Goal: Information Seeking & Learning: Find specific page/section

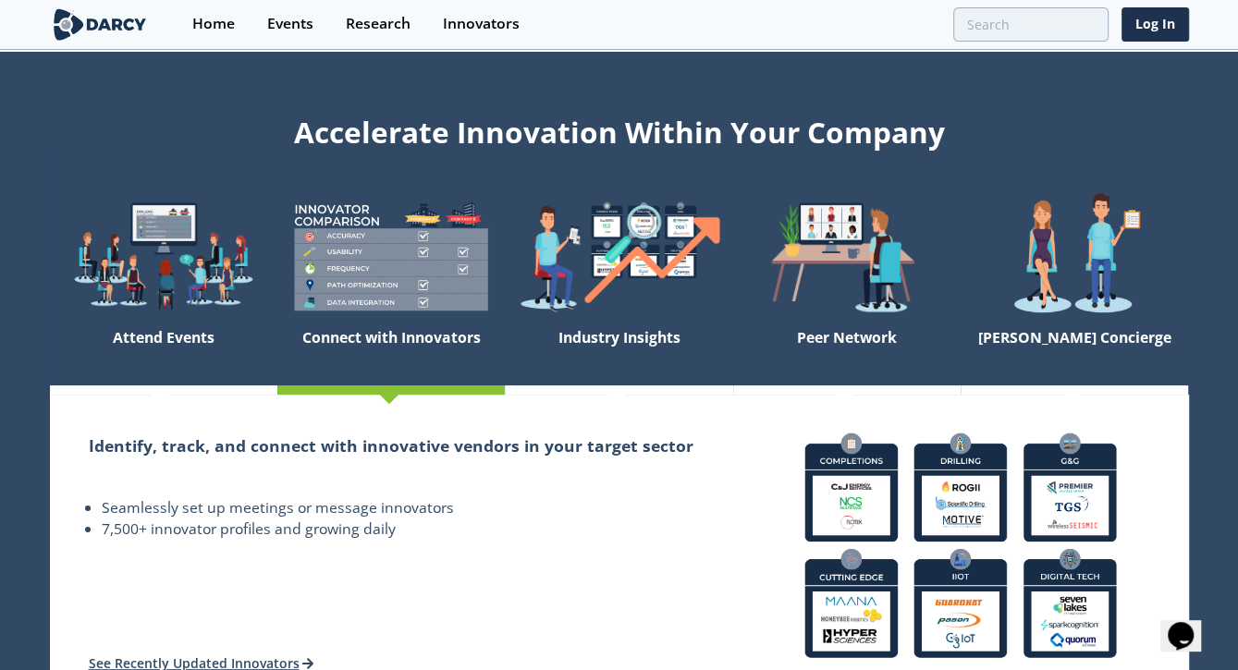
click at [288, 23] on div "Events" at bounding box center [290, 24] width 46 height 15
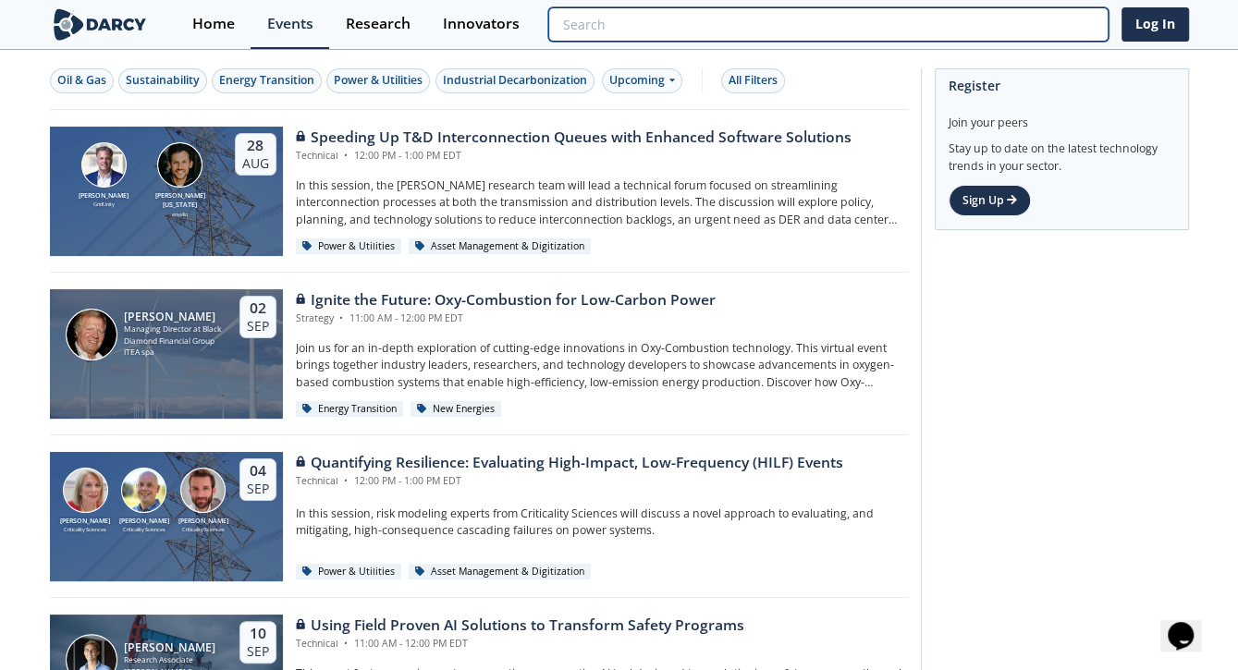
click at [987, 22] on input "search" at bounding box center [827, 24] width 559 height 34
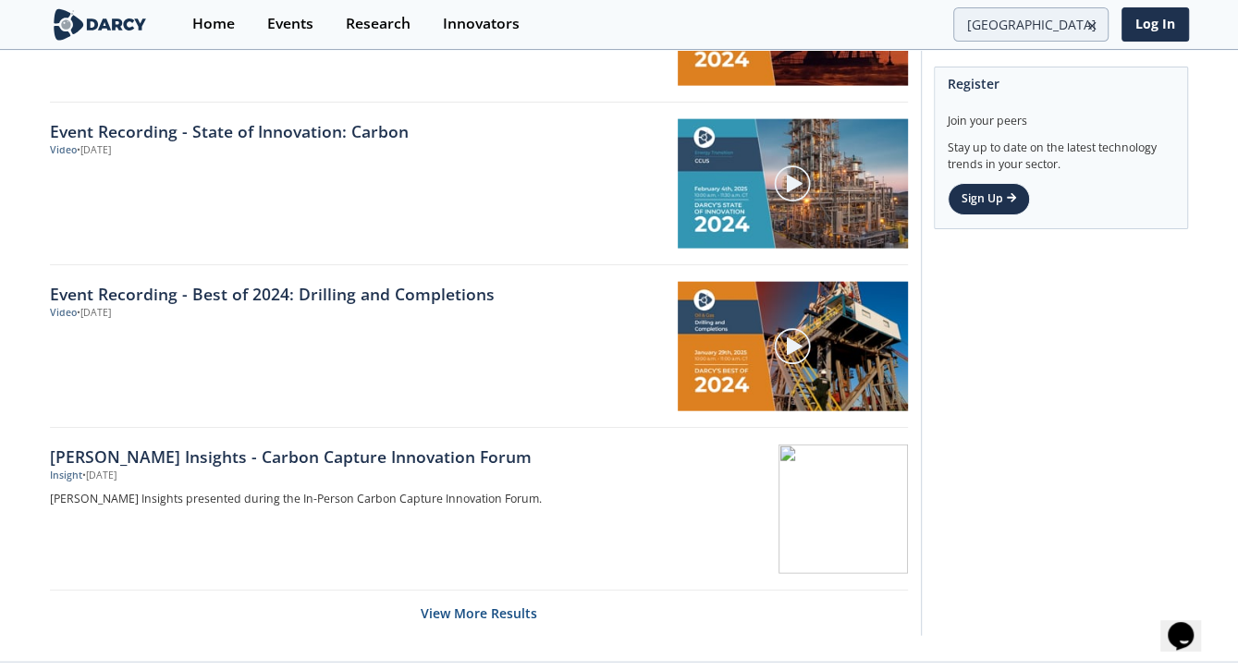
scroll to position [2802, 0]
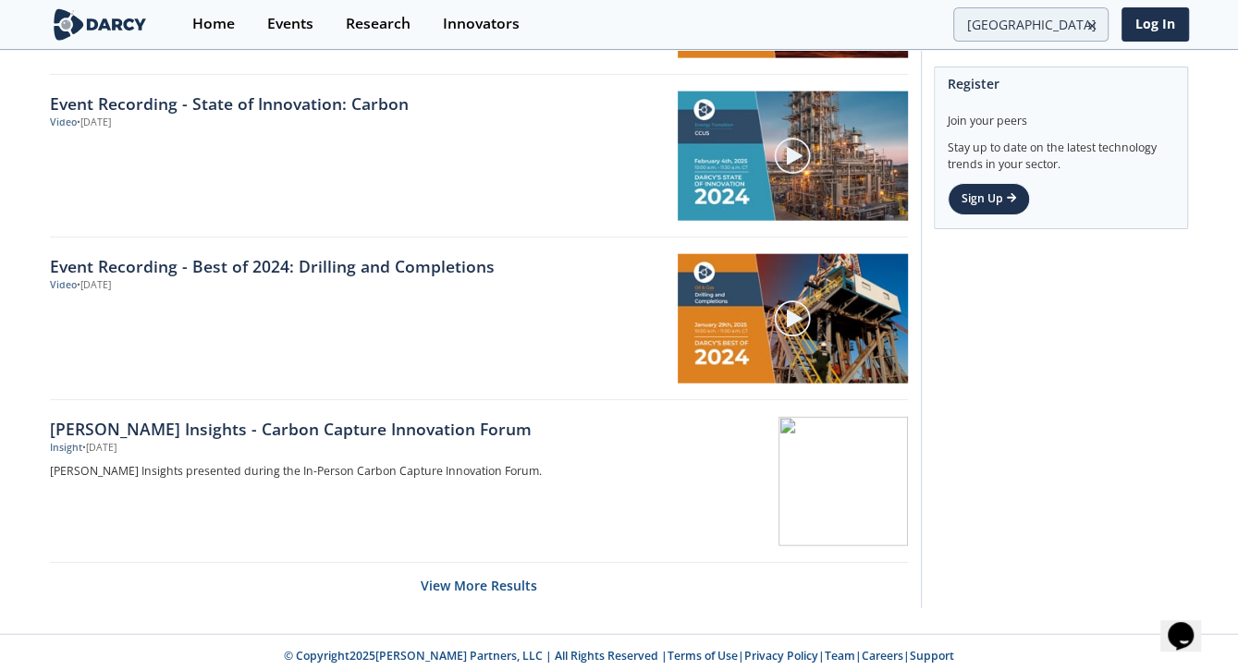
click at [515, 576] on button "View More Results" at bounding box center [479, 585] width 117 height 45
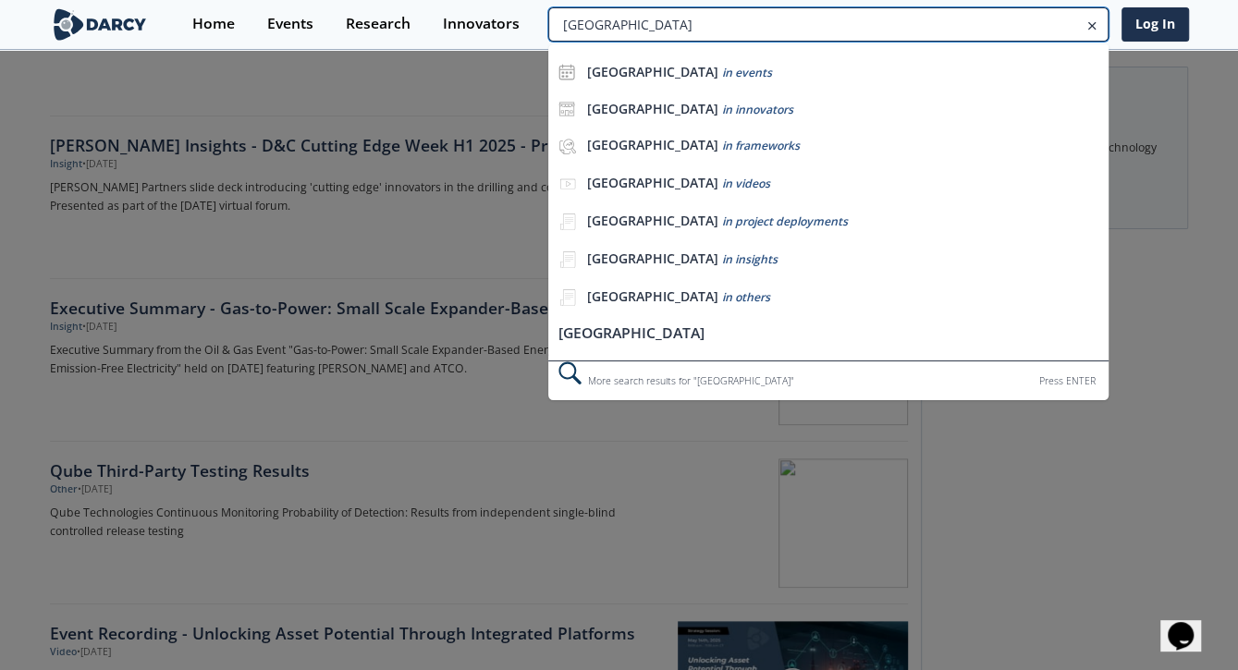
click at [1026, 24] on input "[GEOGRAPHIC_DATA]" at bounding box center [827, 24] width 559 height 34
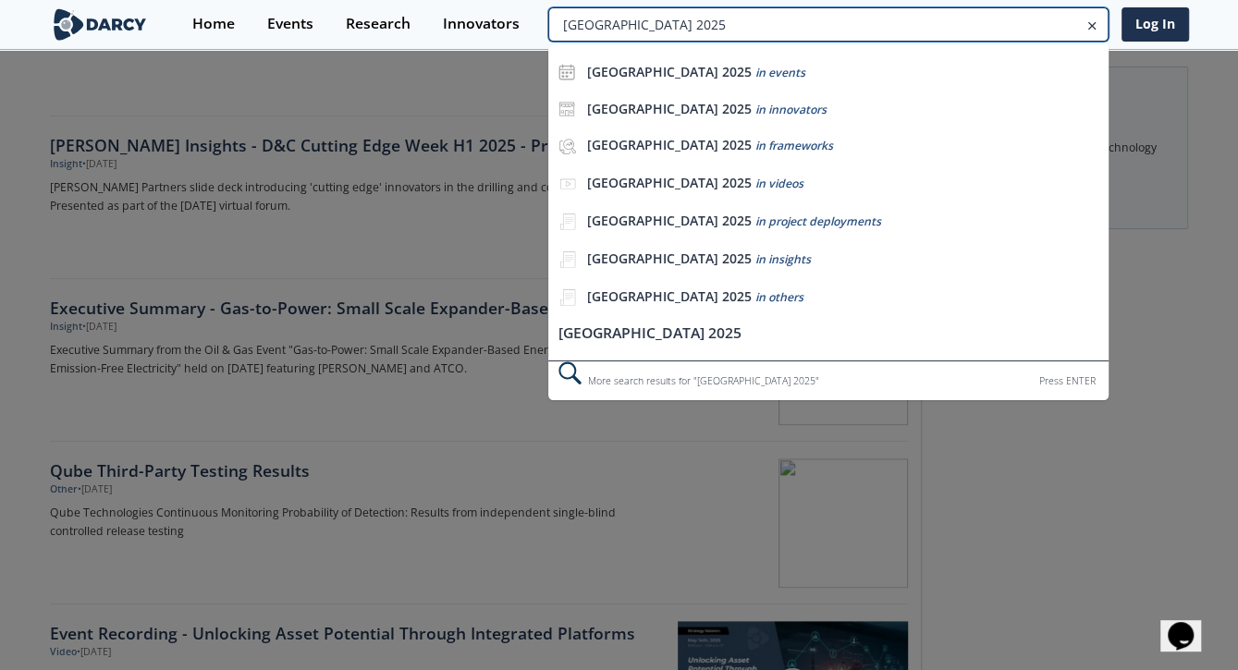
type input "[GEOGRAPHIC_DATA] 2025"
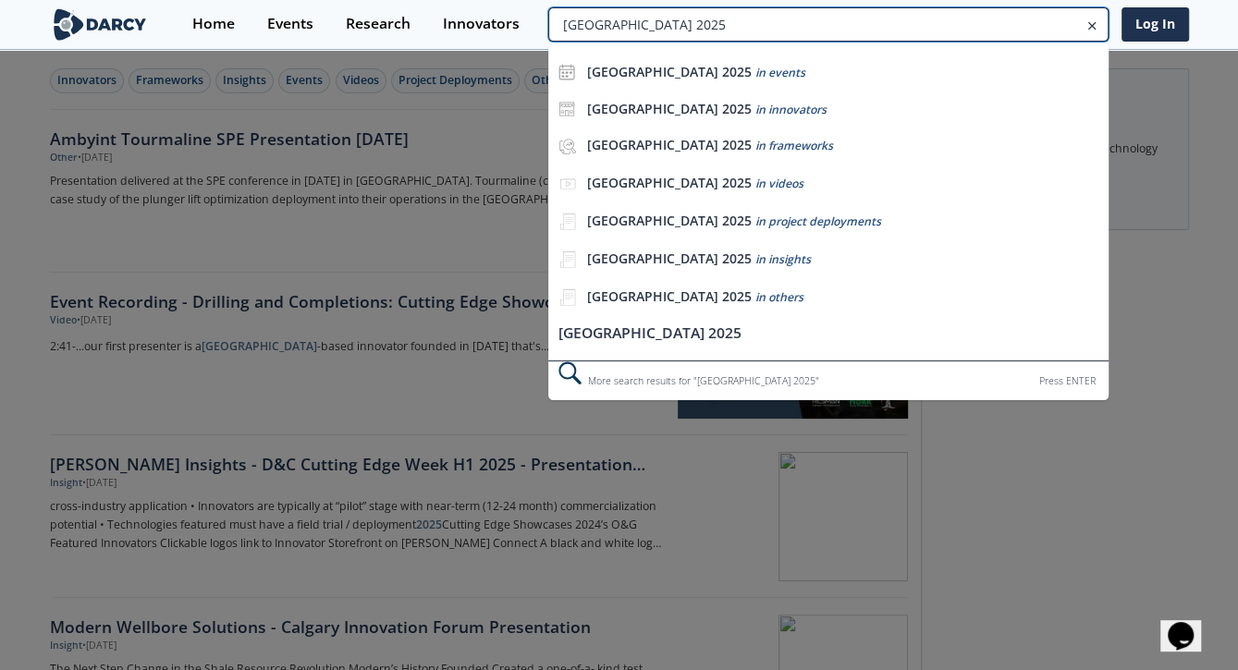
click at [1056, 16] on input "[GEOGRAPHIC_DATA] 2025" at bounding box center [827, 24] width 559 height 34
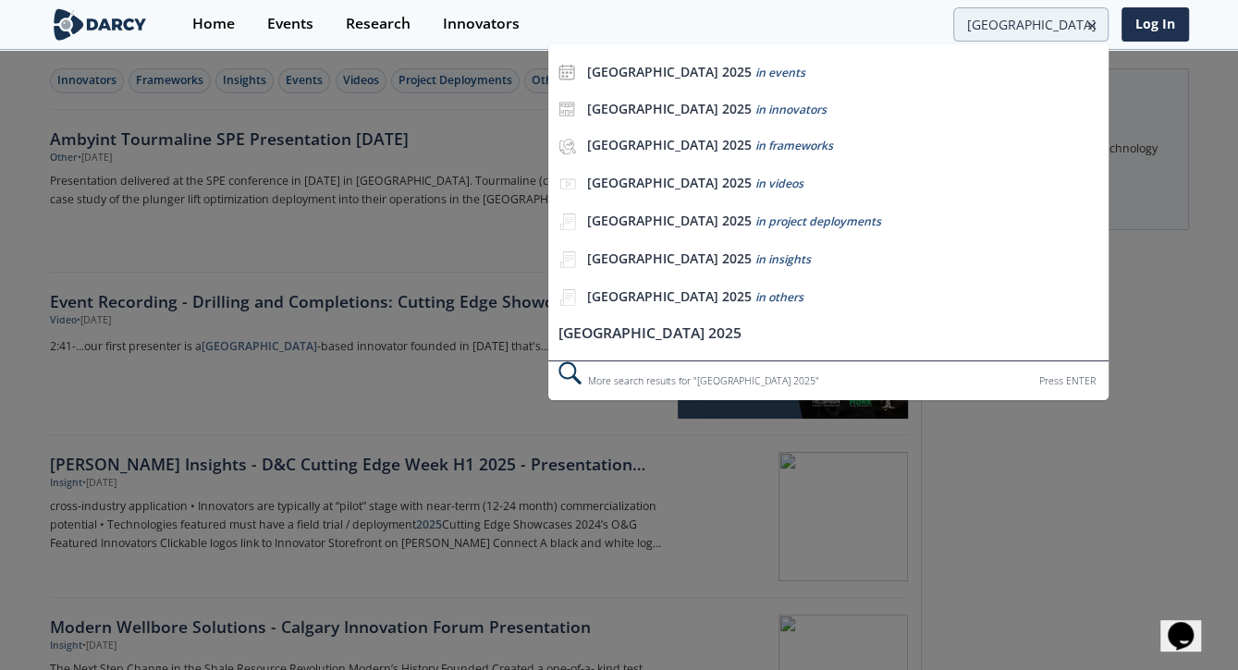
click at [755, 71] on span "in events" at bounding box center [780, 73] width 50 height 16
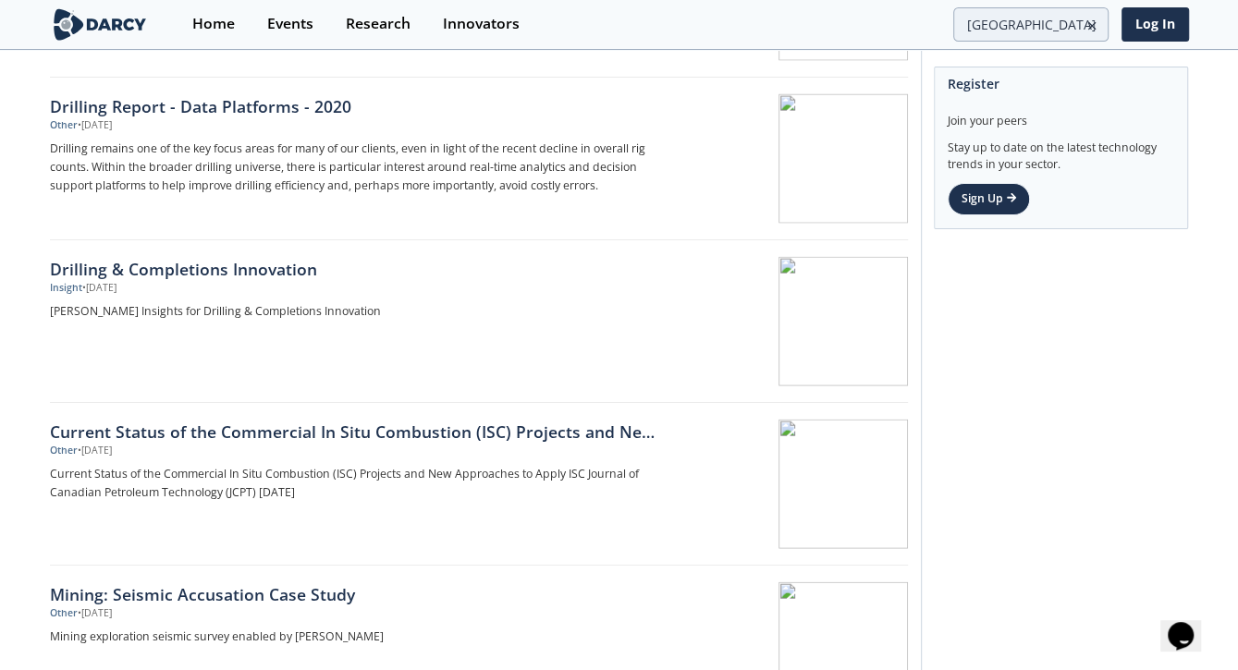
scroll to position [2682, 0]
